Goal: Information Seeking & Learning: Learn about a topic

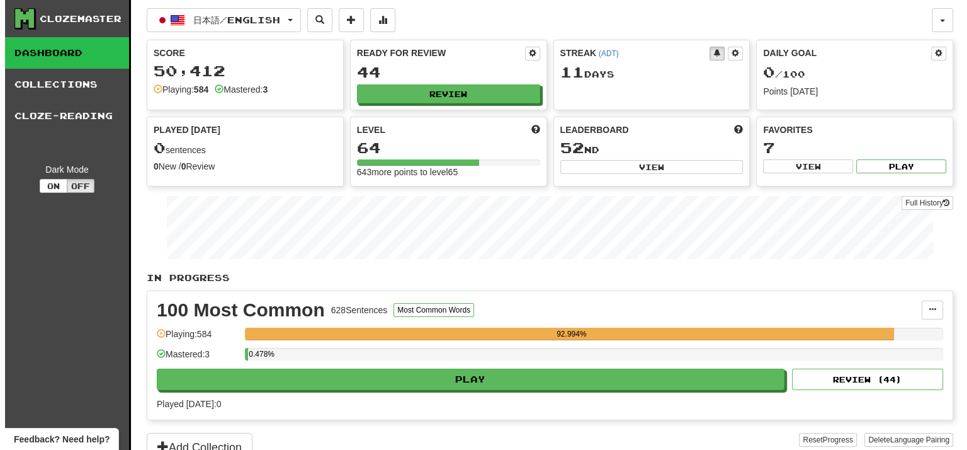
scroll to position [63, 0]
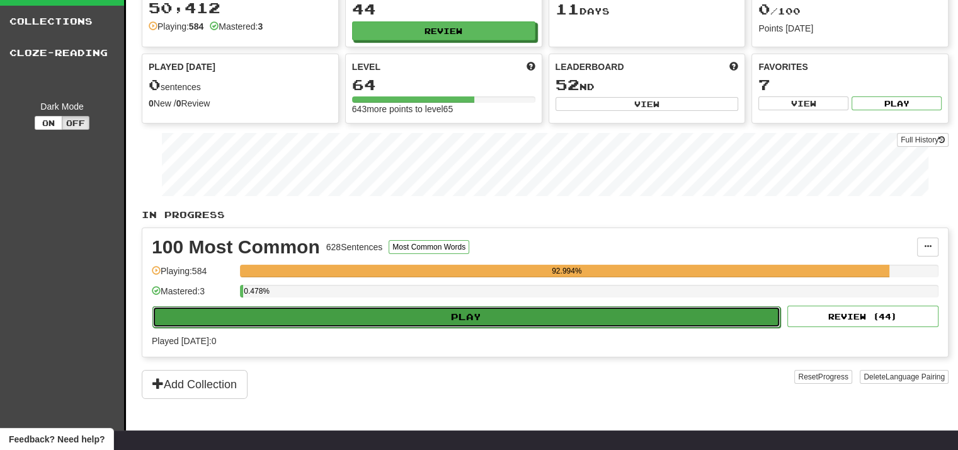
click at [453, 319] on button "Play" at bounding box center [466, 316] width 628 height 21
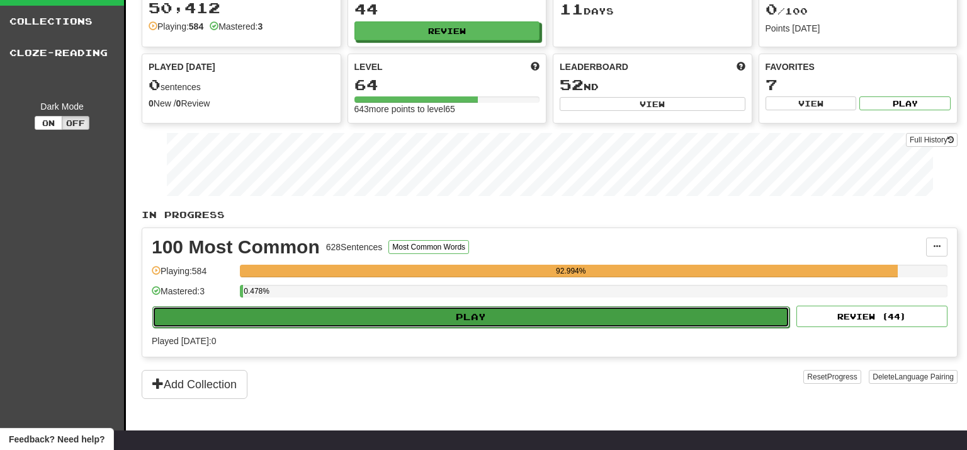
select select "**"
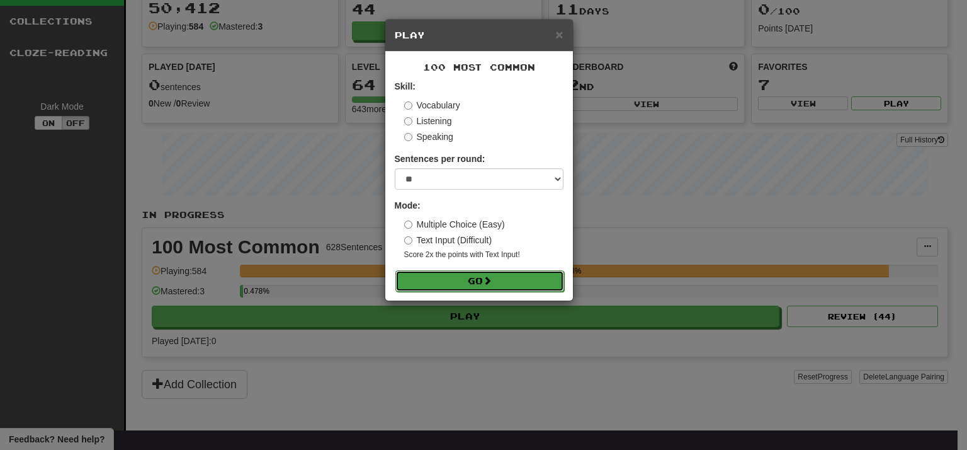
click at [466, 281] on button "Go" at bounding box center [479, 280] width 169 height 21
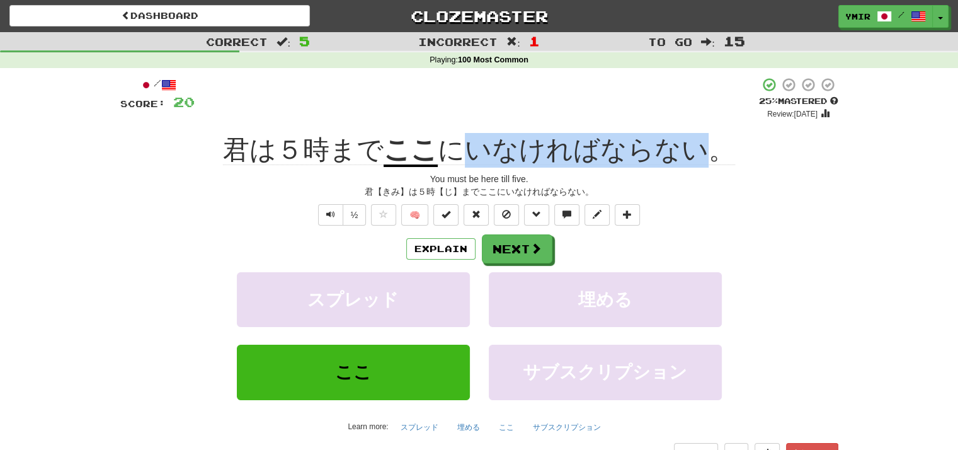
drag, startPoint x: 472, startPoint y: 128, endPoint x: 696, endPoint y: 130, distance: 224.1
click at [696, 130] on div "/ Score: 20 + 4 25 % Mastered Review: [DATE] 君は５時まで ここ にいなければならない。 You must be …" at bounding box center [479, 280] width 718 height 407
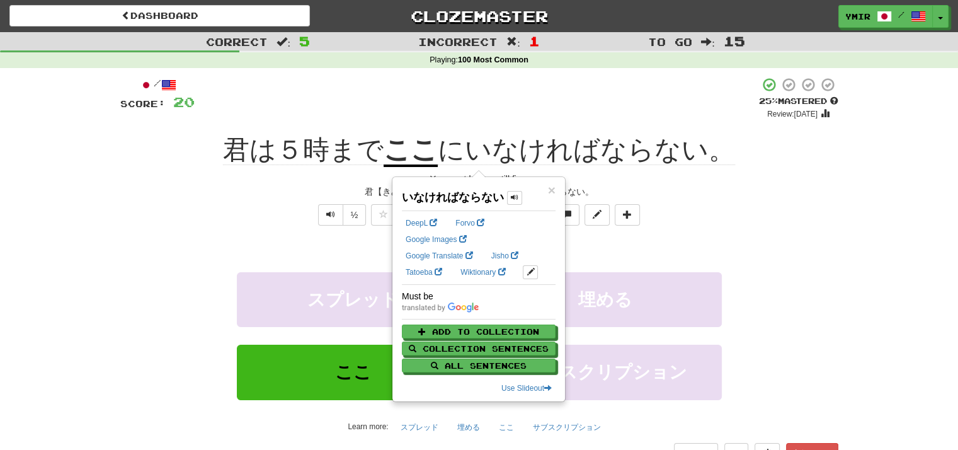
click at [259, 212] on div "½ 🧠" at bounding box center [479, 214] width 718 height 21
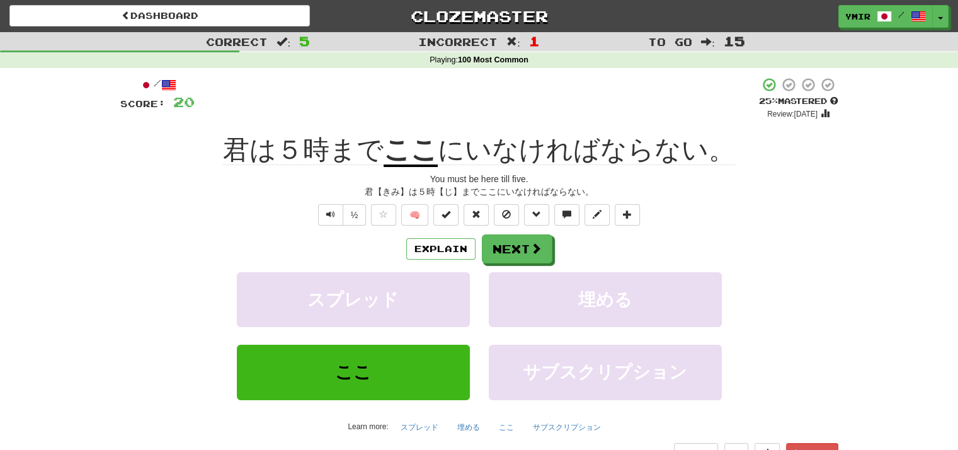
click at [793, 263] on div "Explain Next" at bounding box center [479, 248] width 718 height 29
click at [501, 252] on button "Next" at bounding box center [517, 249] width 71 height 29
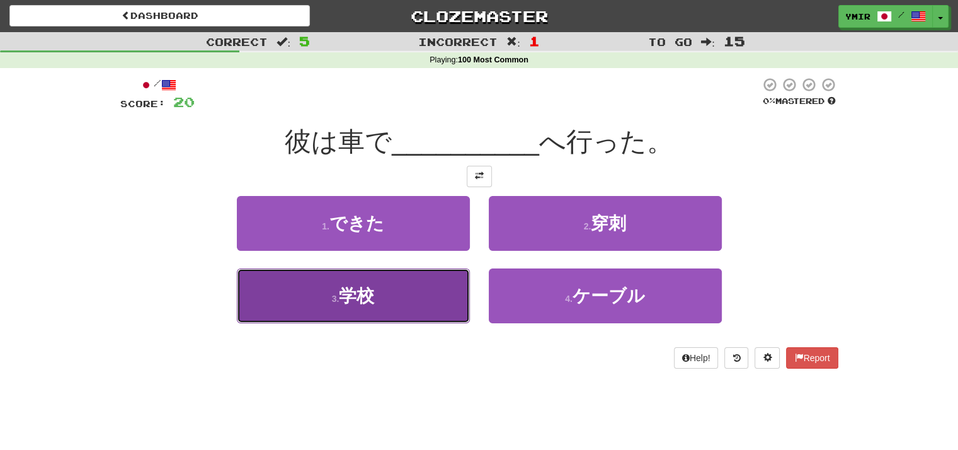
click at [441, 299] on button "3 . 学校" at bounding box center [353, 295] width 233 height 55
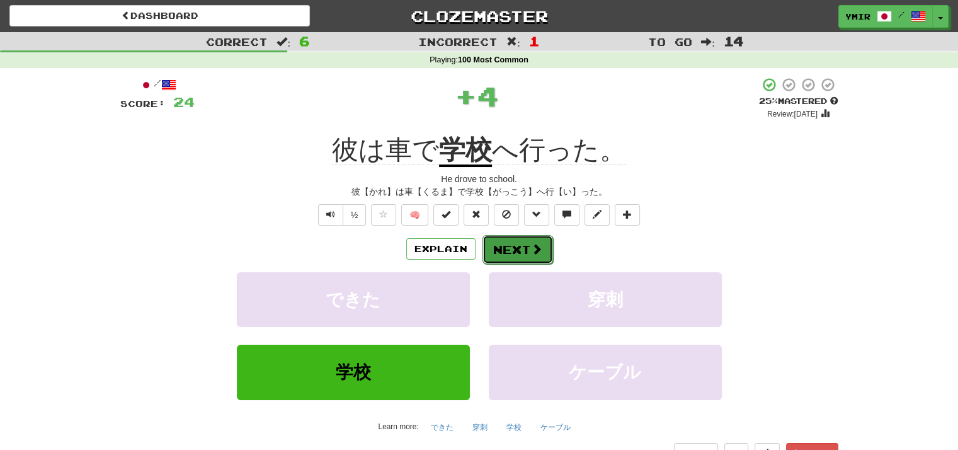
click at [515, 251] on button "Next" at bounding box center [517, 249] width 71 height 29
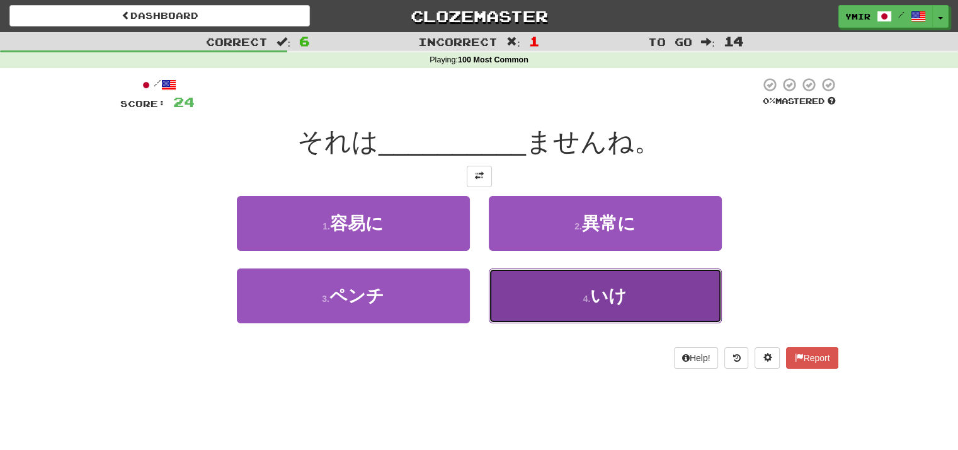
click at [507, 285] on button "4 . いけ" at bounding box center [605, 295] width 233 height 55
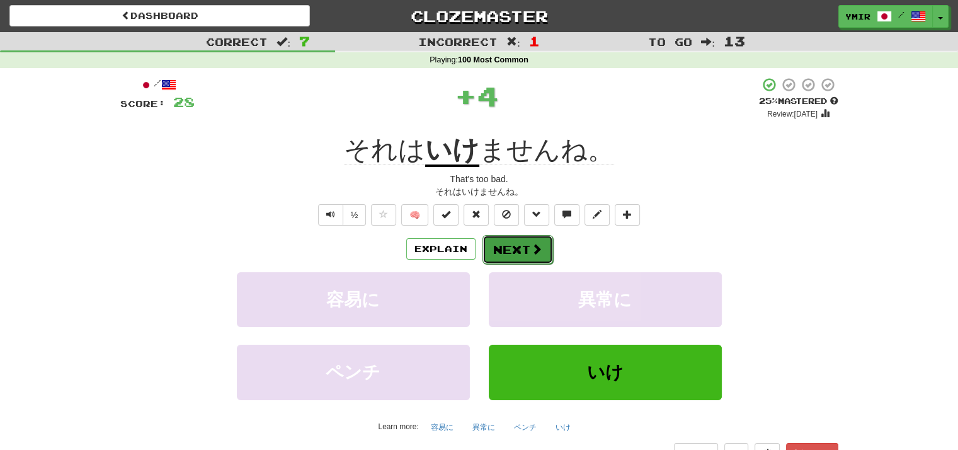
click at [499, 254] on button "Next" at bounding box center [517, 249] width 71 height 29
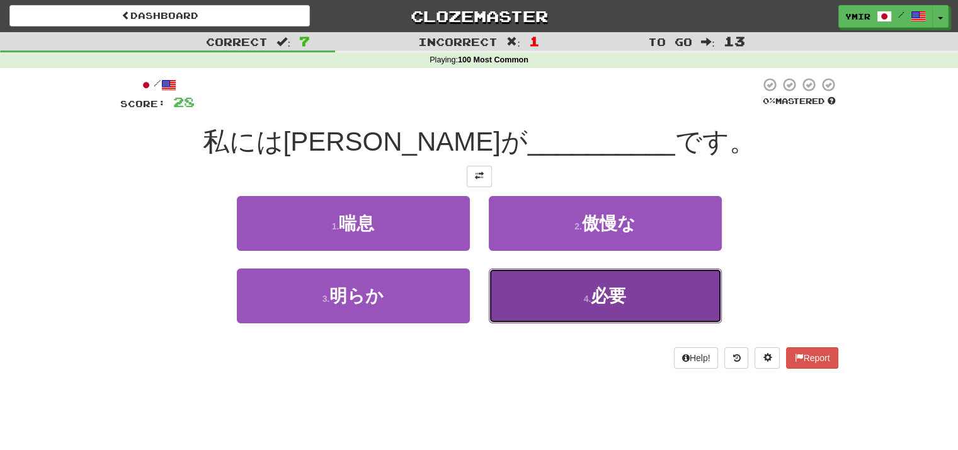
click at [499, 294] on button "4 . 必要" at bounding box center [605, 295] width 233 height 55
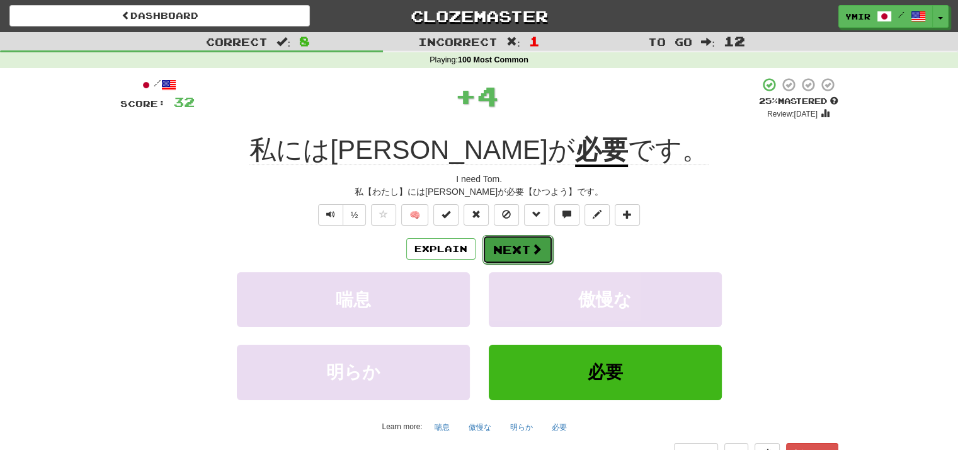
click at [489, 258] on button "Next" at bounding box center [517, 249] width 71 height 29
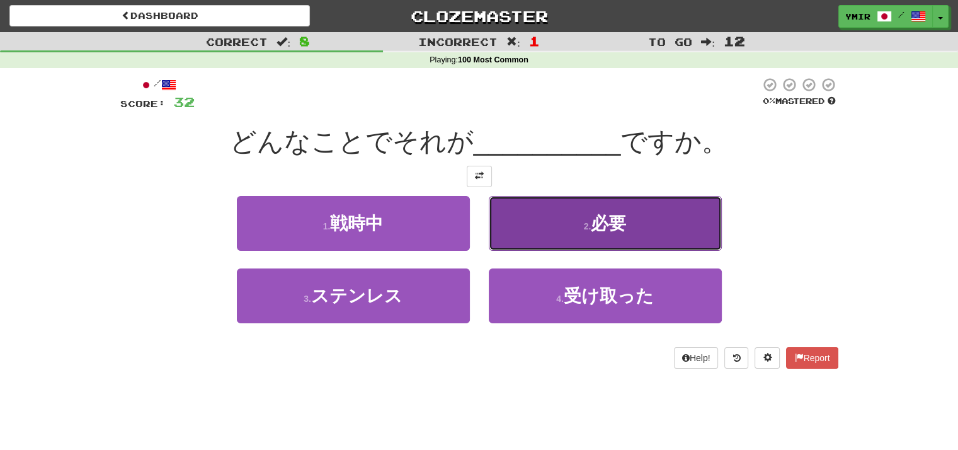
click at [497, 249] on button "2 . 必要" at bounding box center [605, 223] width 233 height 55
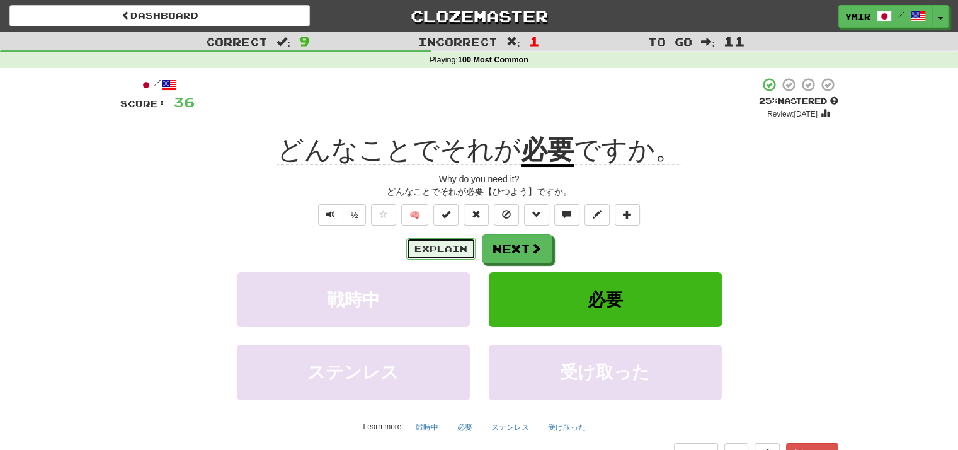
click at [465, 246] on button "Explain" at bounding box center [440, 248] width 69 height 21
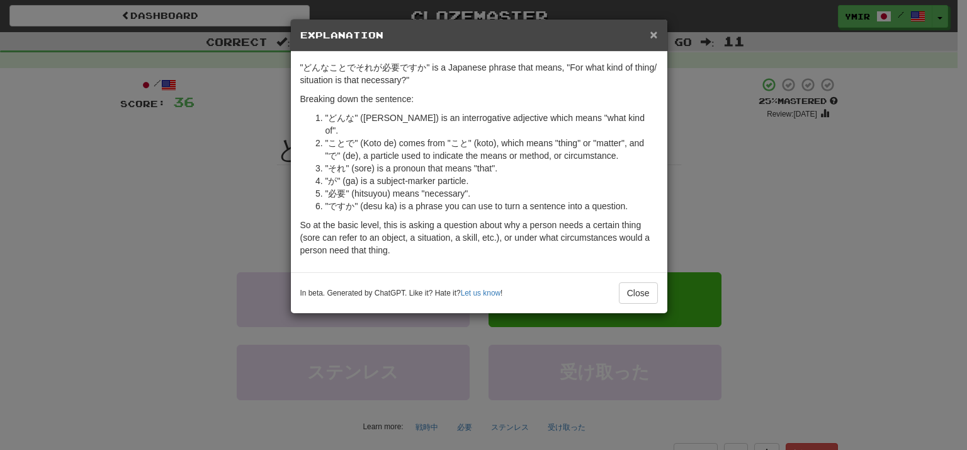
drag, startPoint x: 652, startPoint y: 33, endPoint x: 540, endPoint y: 163, distance: 171.4
click at [652, 33] on span "×" at bounding box center [654, 34] width 8 height 14
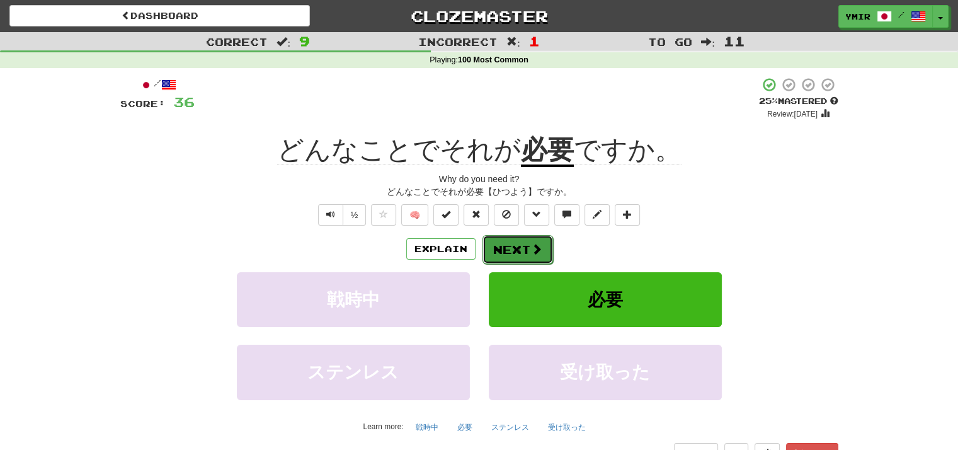
click at [498, 251] on button "Next" at bounding box center [517, 249] width 71 height 29
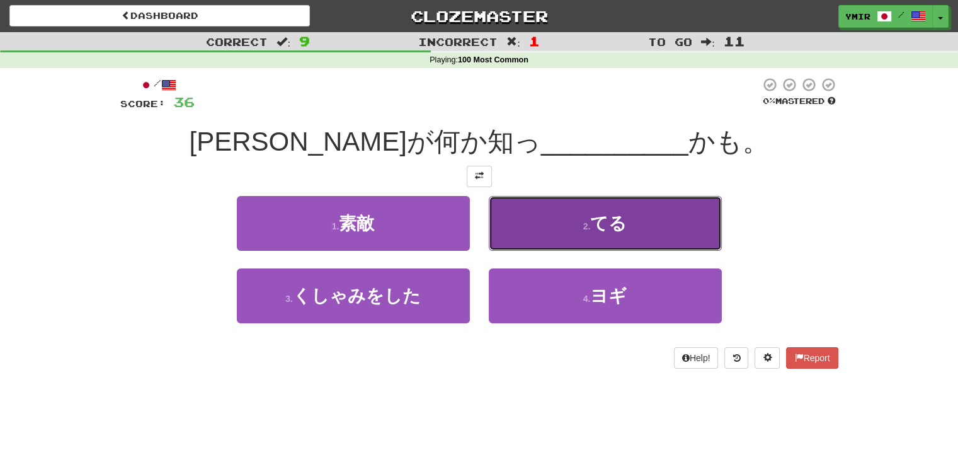
click at [506, 242] on button "2 . てる" at bounding box center [605, 223] width 233 height 55
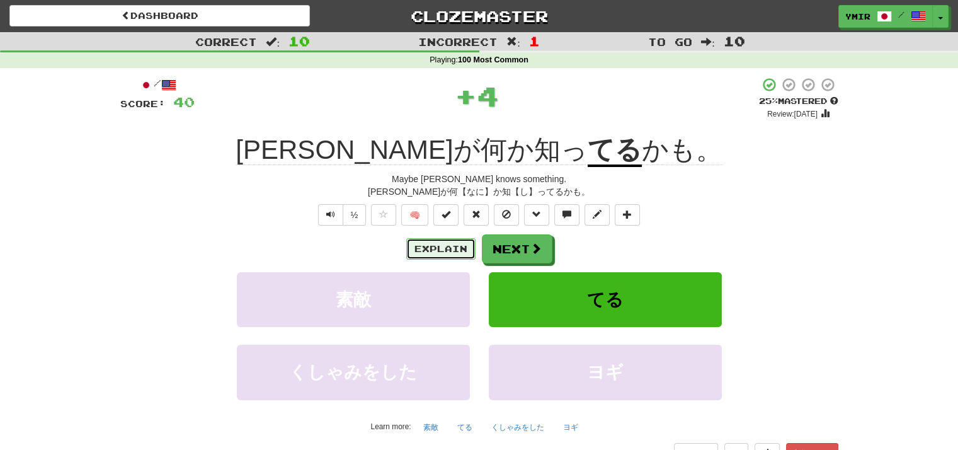
click at [441, 252] on button "Explain" at bounding box center [440, 248] width 69 height 21
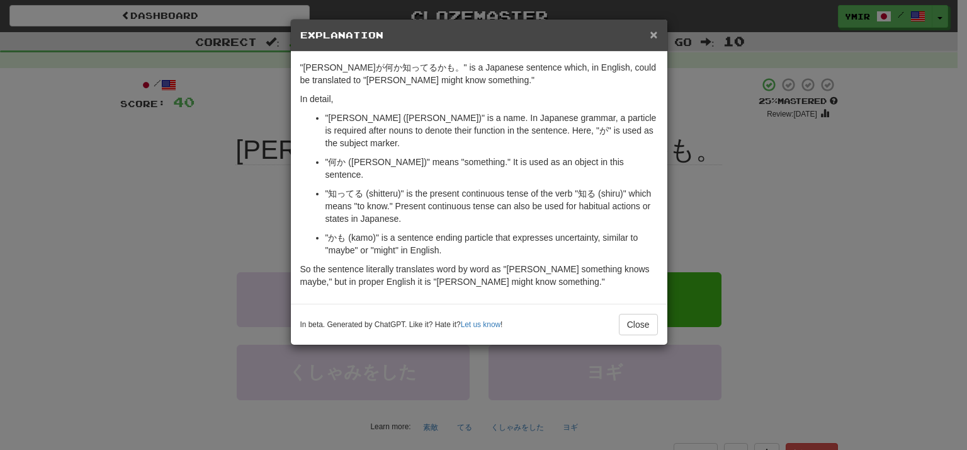
click at [652, 37] on span "×" at bounding box center [654, 34] width 8 height 14
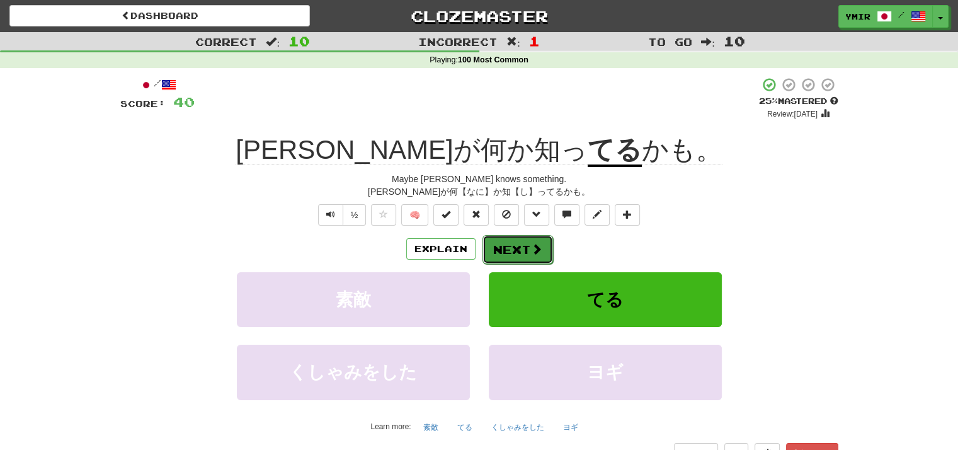
click at [504, 251] on button "Next" at bounding box center [517, 249] width 71 height 29
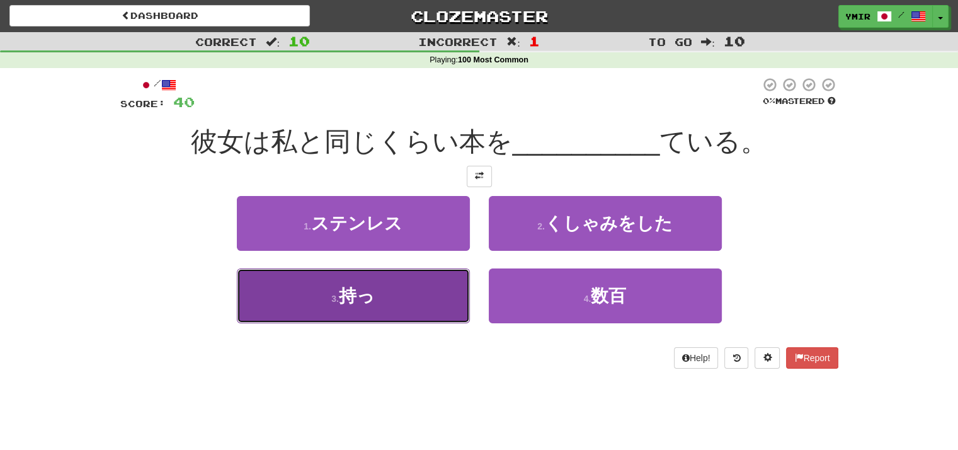
click at [419, 297] on button "3 . 持っ" at bounding box center [353, 295] width 233 height 55
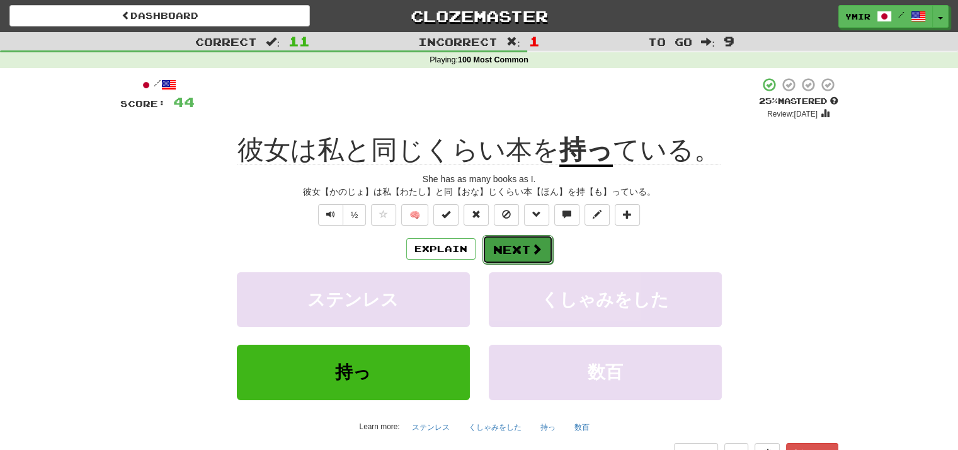
click at [497, 249] on button "Next" at bounding box center [517, 249] width 71 height 29
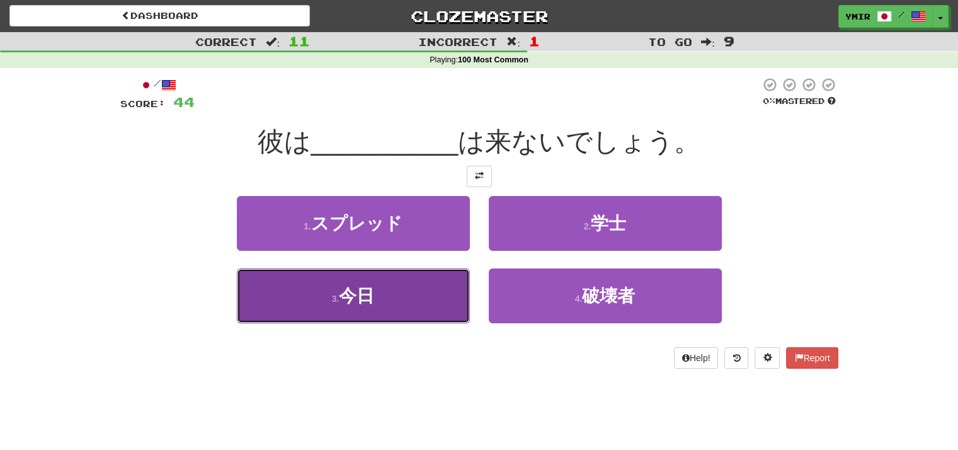
click at [440, 289] on button "3 . 今日" at bounding box center [353, 295] width 233 height 55
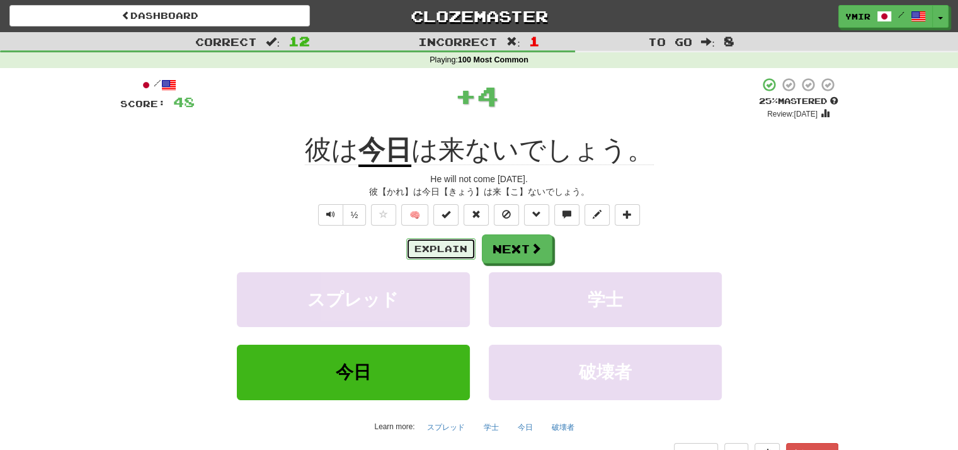
click at [452, 249] on button "Explain" at bounding box center [440, 248] width 69 height 21
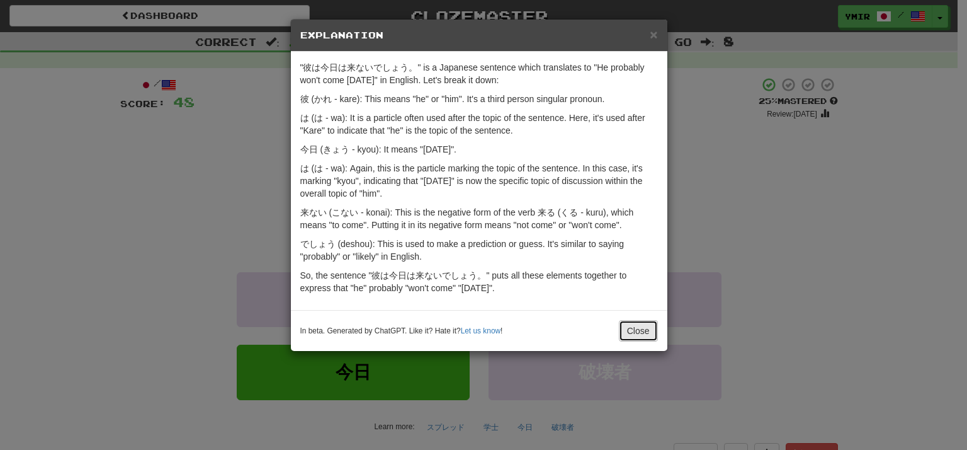
click at [627, 324] on button "Close" at bounding box center [638, 330] width 39 height 21
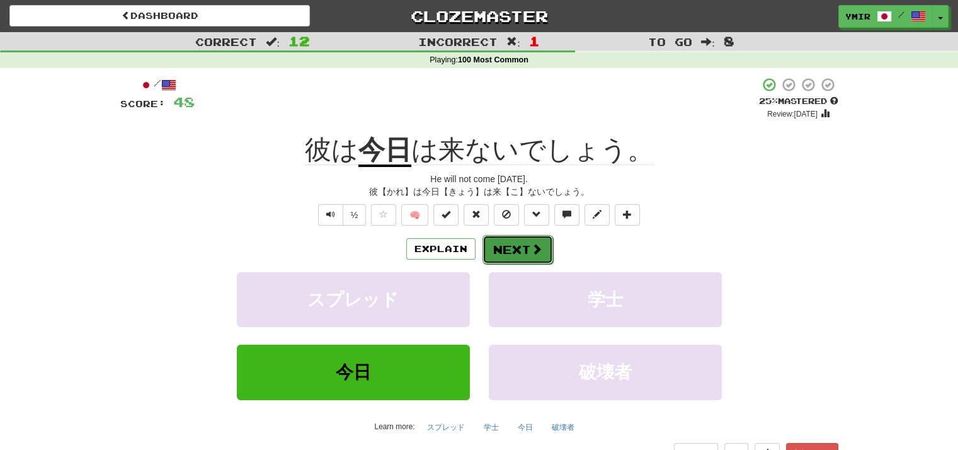
click at [506, 251] on button "Next" at bounding box center [517, 249] width 71 height 29
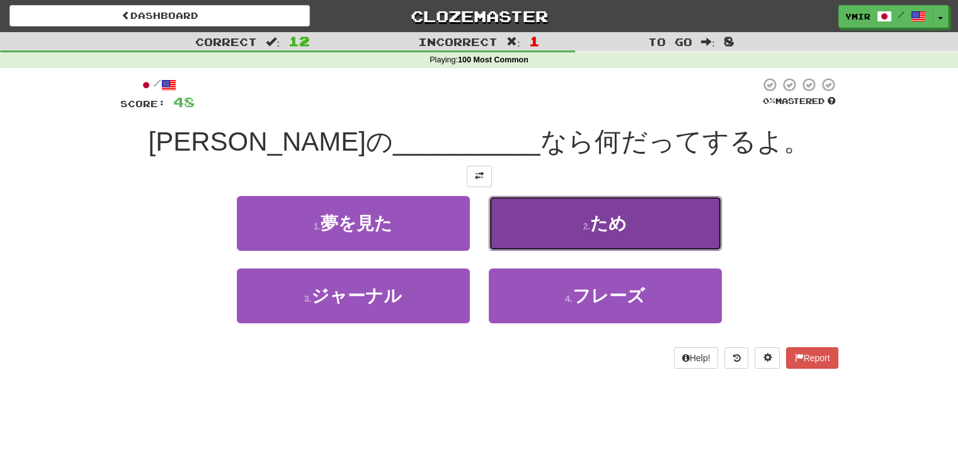
click at [509, 242] on button "2 . ため" at bounding box center [605, 223] width 233 height 55
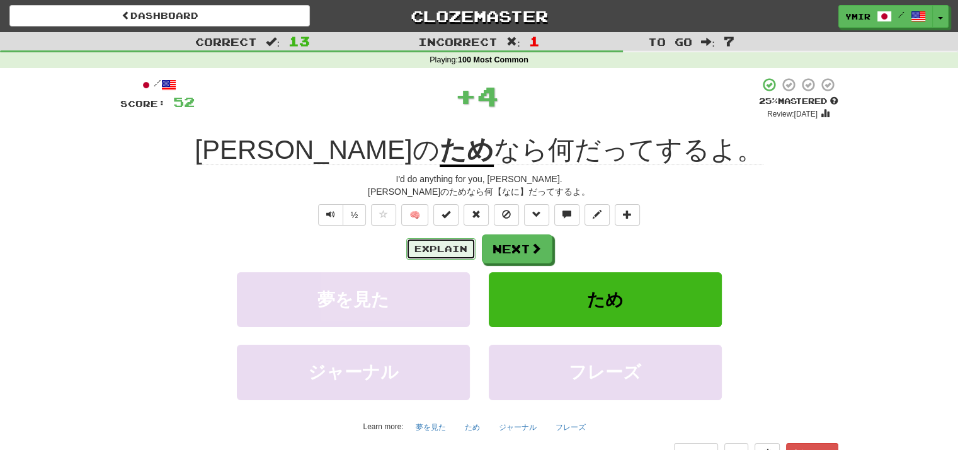
click at [431, 253] on button "Explain" at bounding box center [440, 248] width 69 height 21
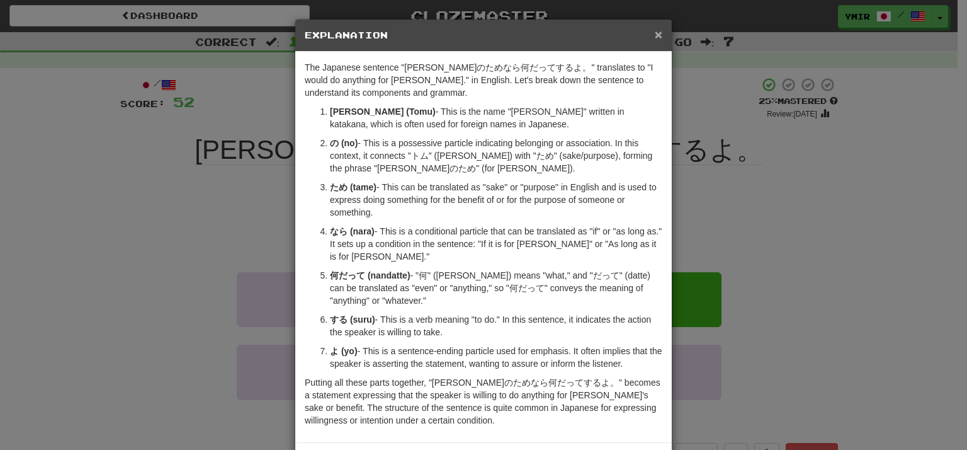
click at [655, 31] on span "×" at bounding box center [659, 34] width 8 height 14
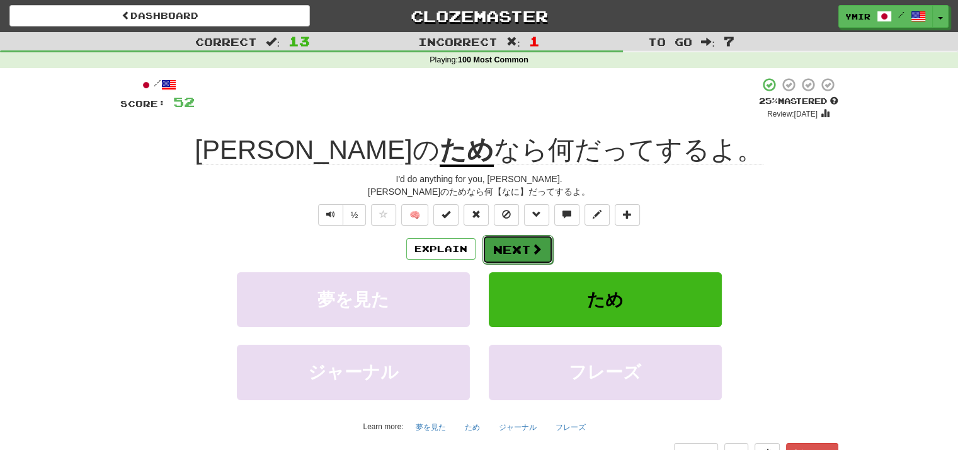
click at [495, 241] on button "Next" at bounding box center [517, 249] width 71 height 29
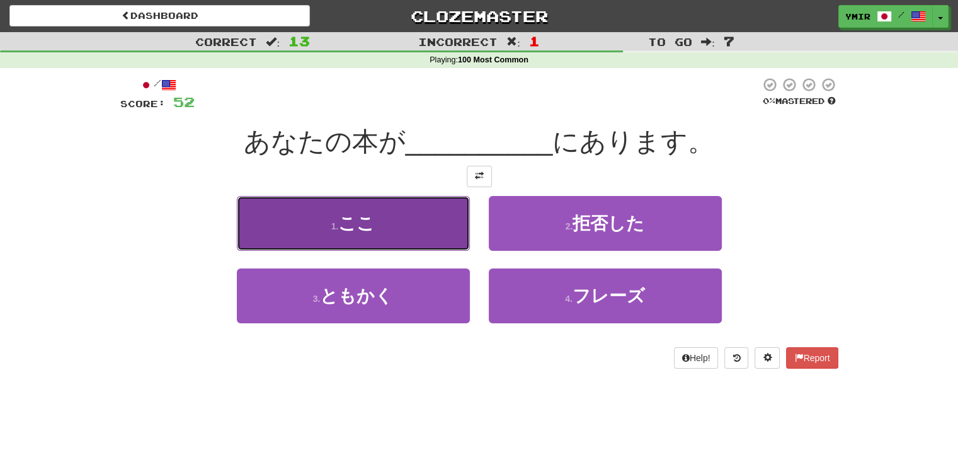
click at [439, 232] on button "1 . ここ" at bounding box center [353, 223] width 233 height 55
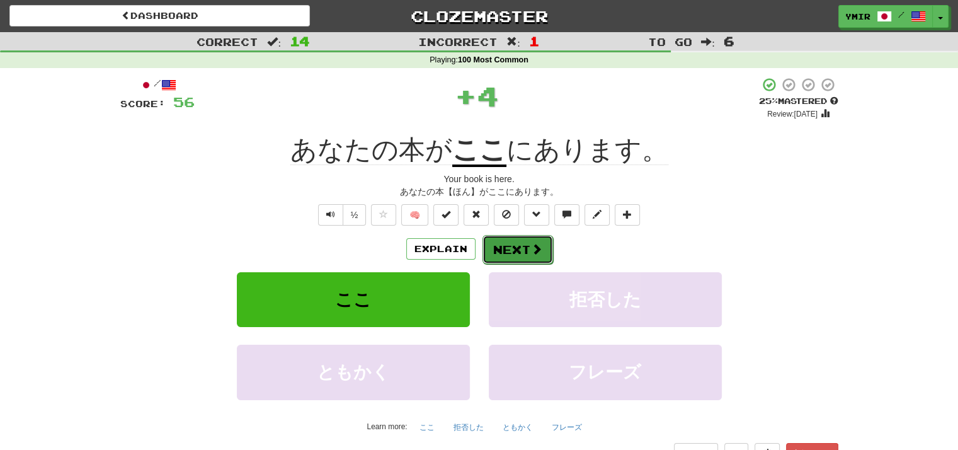
click at [496, 255] on button "Next" at bounding box center [517, 249] width 71 height 29
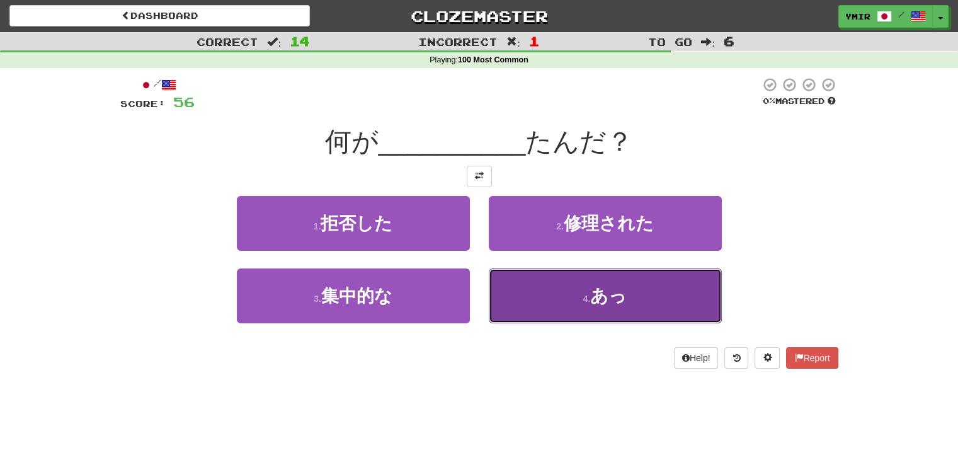
click at [511, 297] on button "4 . あっ" at bounding box center [605, 295] width 233 height 55
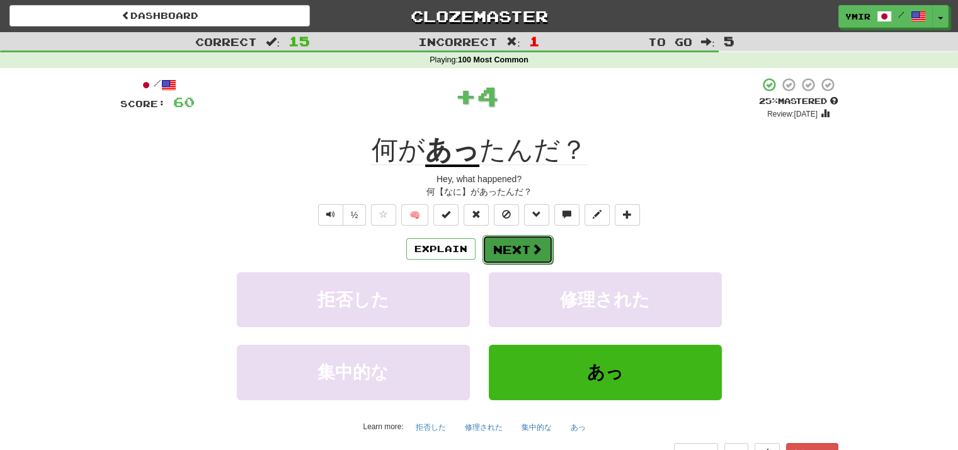
click at [500, 253] on button "Next" at bounding box center [517, 249] width 71 height 29
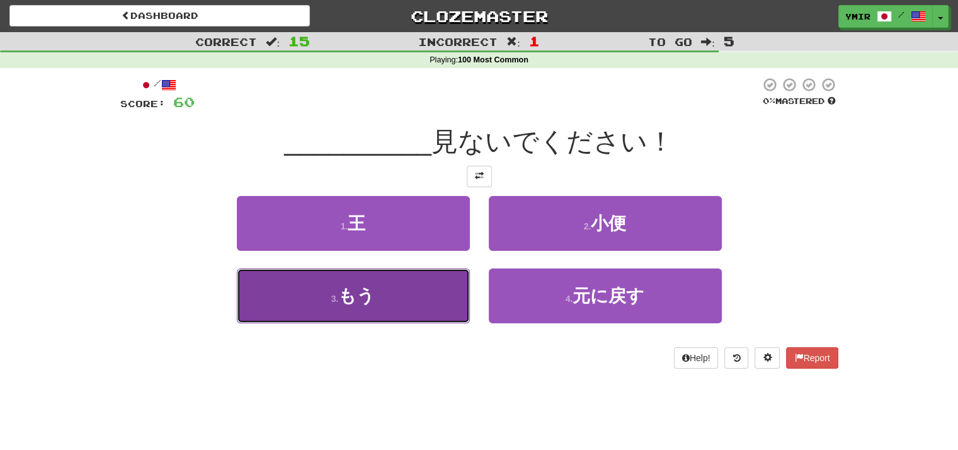
click at [448, 300] on button "3 . もう" at bounding box center [353, 295] width 233 height 55
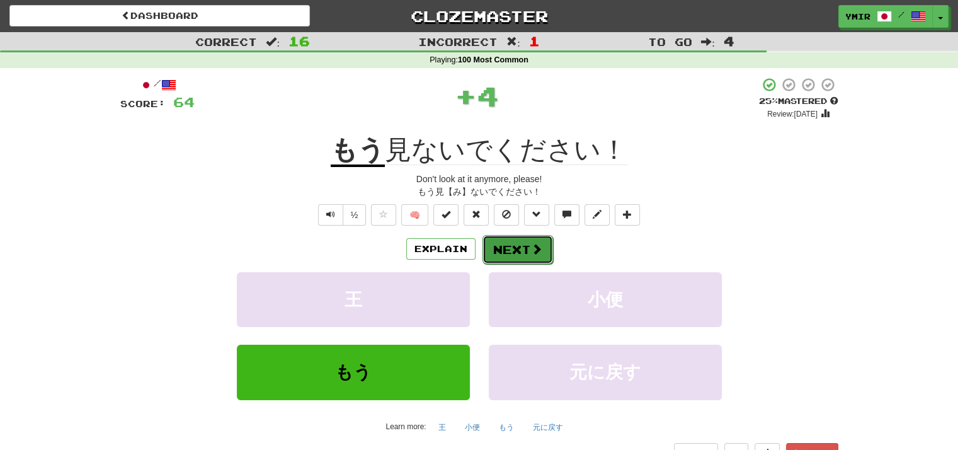
click at [499, 250] on button "Next" at bounding box center [517, 249] width 71 height 29
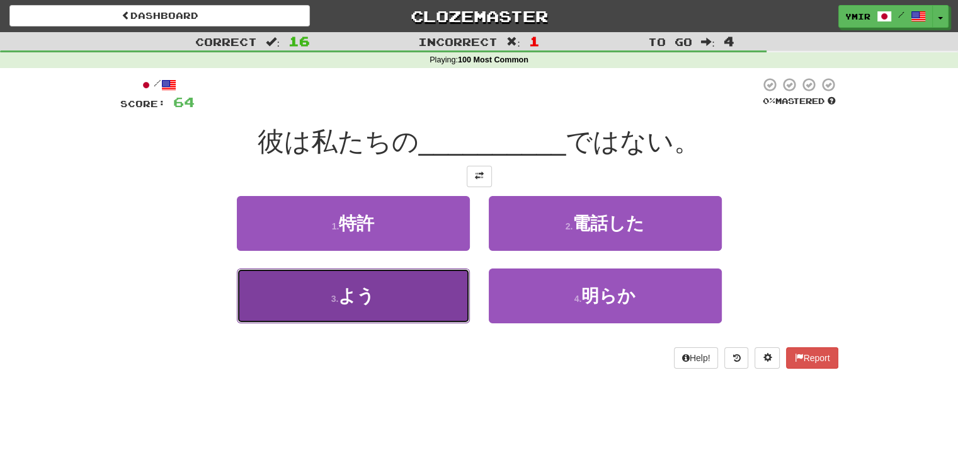
click at [450, 291] on button "3 . よう" at bounding box center [353, 295] width 233 height 55
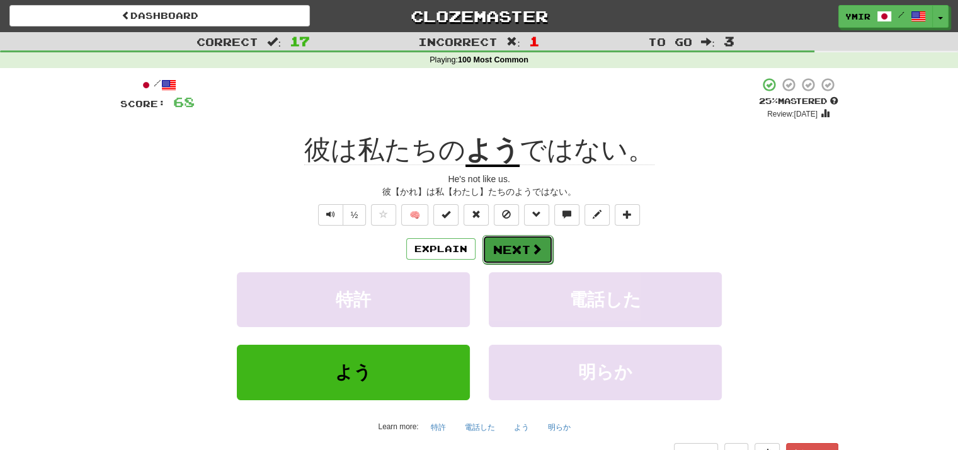
click at [500, 246] on button "Next" at bounding box center [517, 249] width 71 height 29
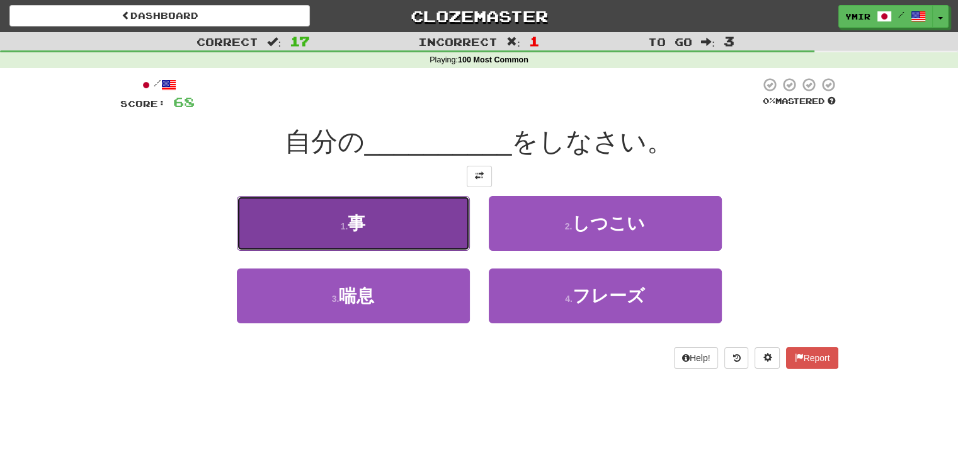
click at [442, 231] on button "1 . 事" at bounding box center [353, 223] width 233 height 55
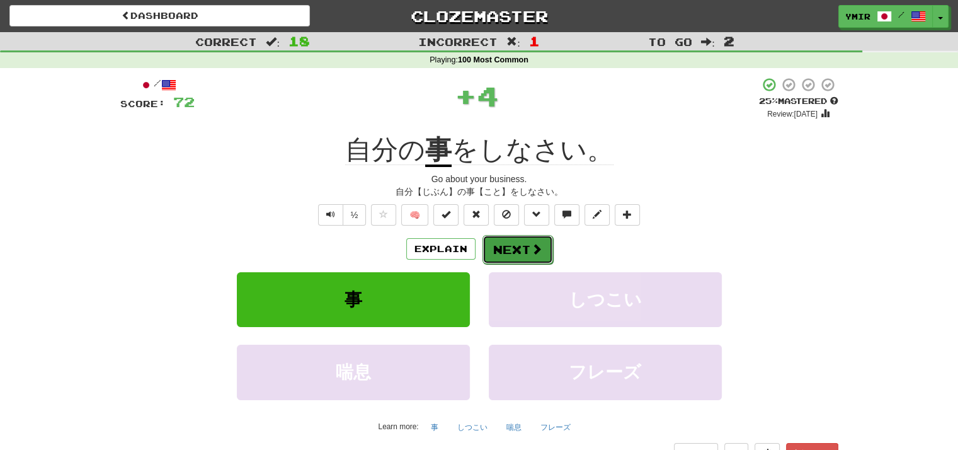
click at [495, 252] on button "Next" at bounding box center [517, 249] width 71 height 29
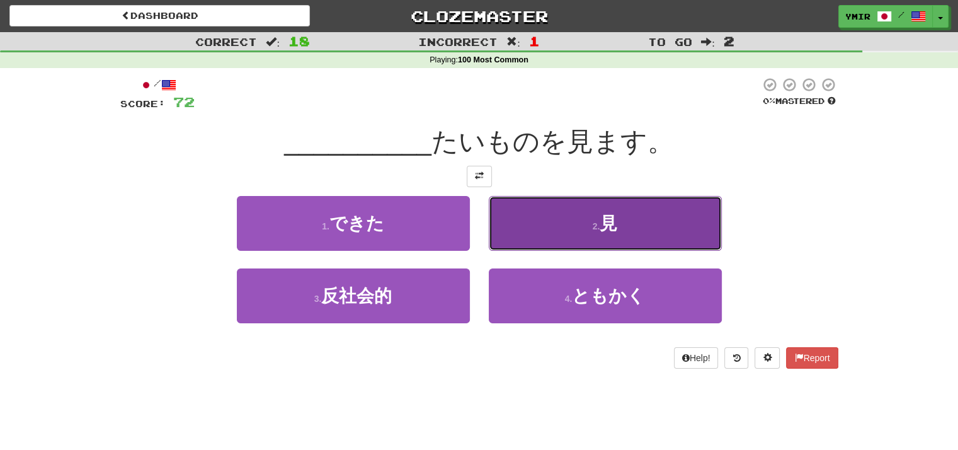
click at [502, 223] on button "2 . 見" at bounding box center [605, 223] width 233 height 55
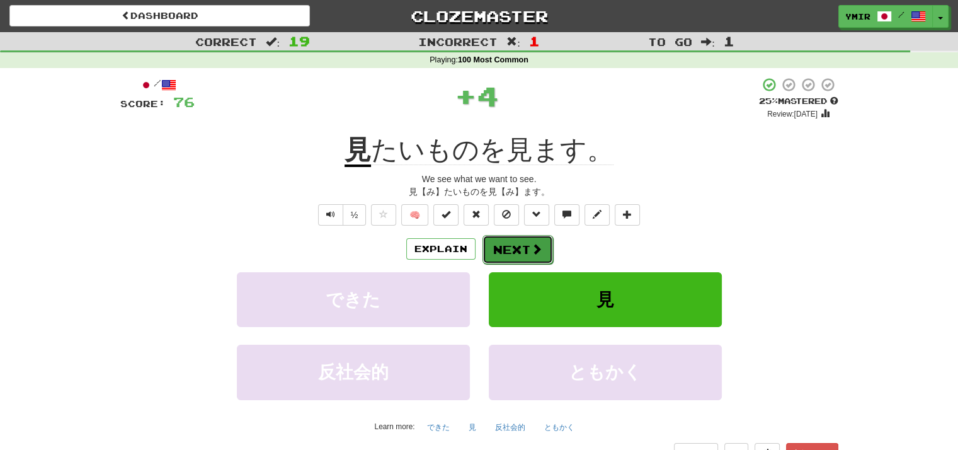
click at [488, 249] on button "Next" at bounding box center [517, 249] width 71 height 29
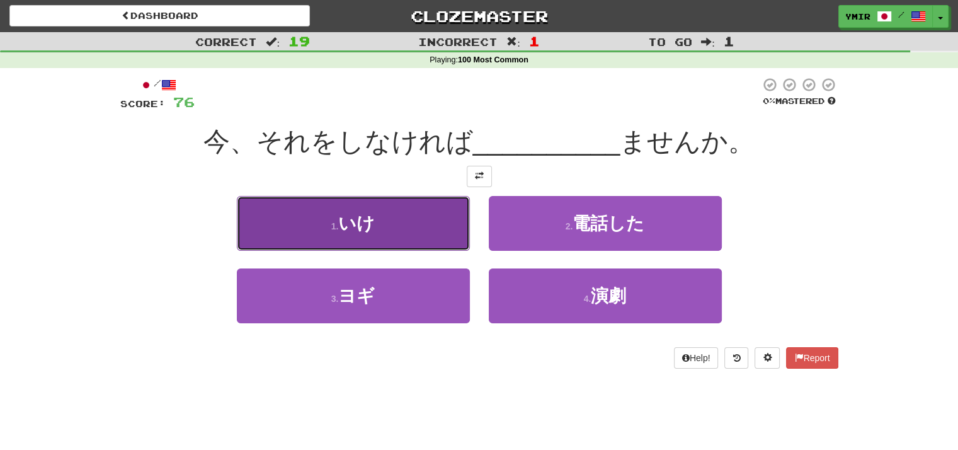
click at [453, 232] on button "1 . いけ" at bounding box center [353, 223] width 233 height 55
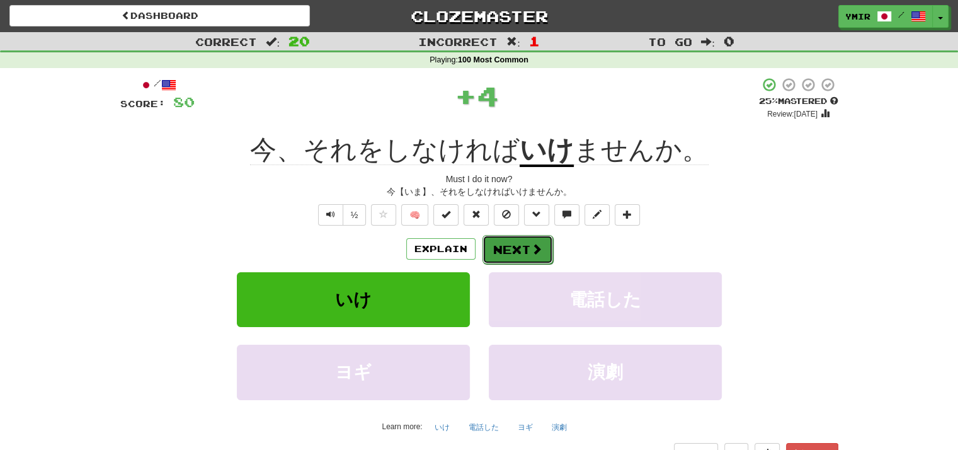
click at [507, 249] on button "Next" at bounding box center [517, 249] width 71 height 29
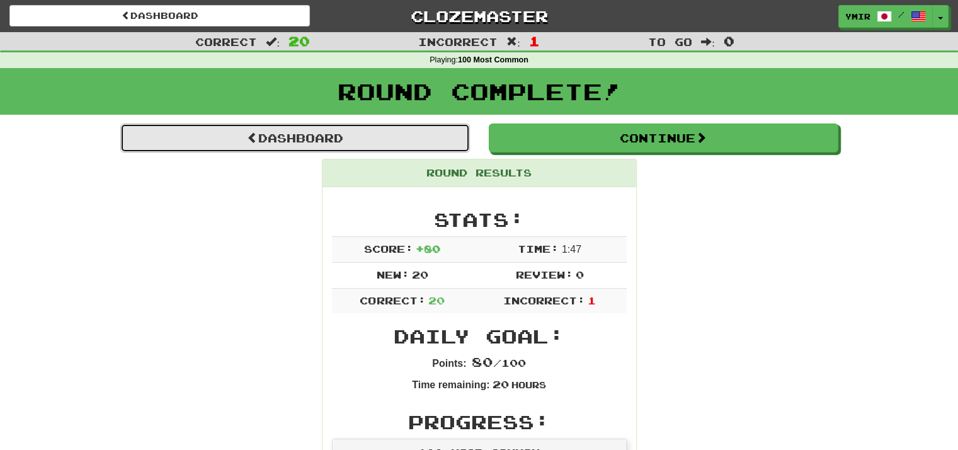
click at [378, 145] on link "Dashboard" at bounding box center [294, 137] width 349 height 29
